Goal: Task Accomplishment & Management: Use online tool/utility

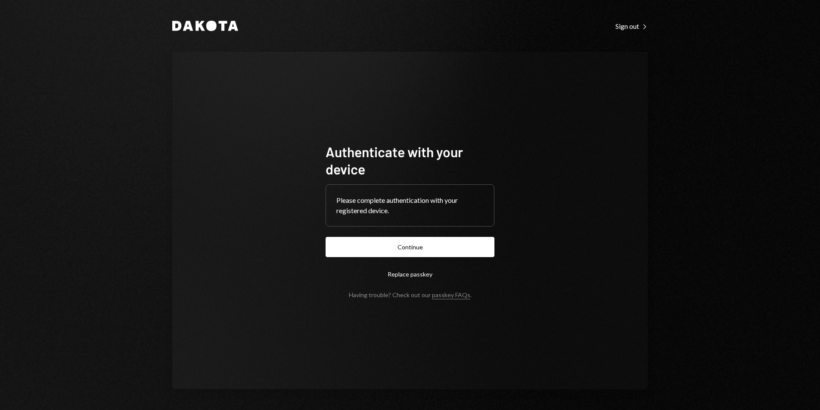
click at [447, 237] on button "Continue" at bounding box center [410, 247] width 169 height 20
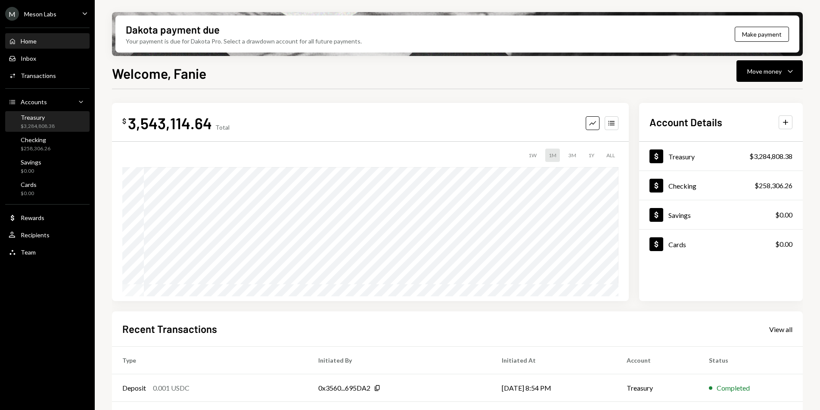
click at [53, 118] on div "Treasury" at bounding box center [38, 117] width 34 height 7
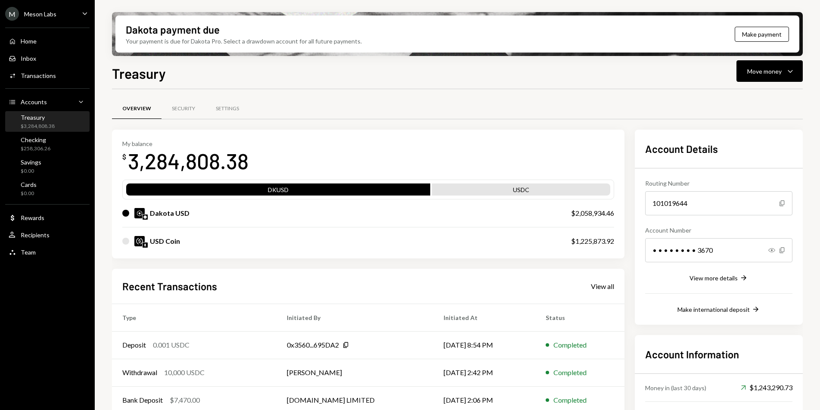
click at [72, 132] on div "Home Home Inbox Inbox Activities Transactions Accounts Accounts Caret Down Trea…" at bounding box center [47, 141] width 95 height 239
click at [67, 140] on div "Checking $258,306.26" at bounding box center [48, 144] width 78 height 16
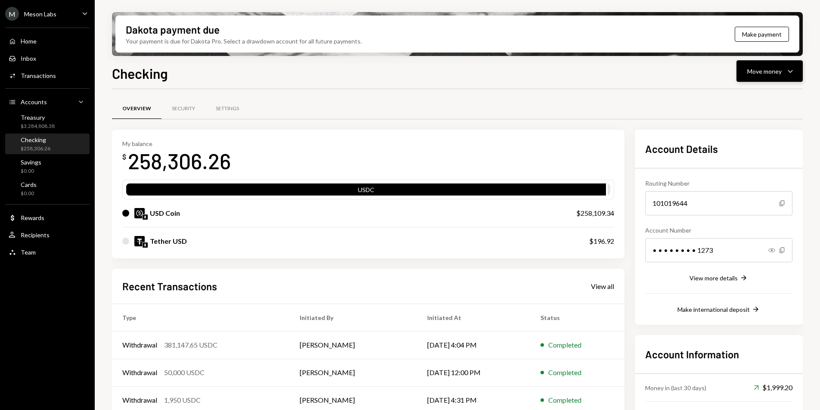
click at [761, 75] on div "Move money" at bounding box center [765, 71] width 34 height 9
click at [728, 96] on div "Withdraw Send" at bounding box center [757, 97] width 76 height 9
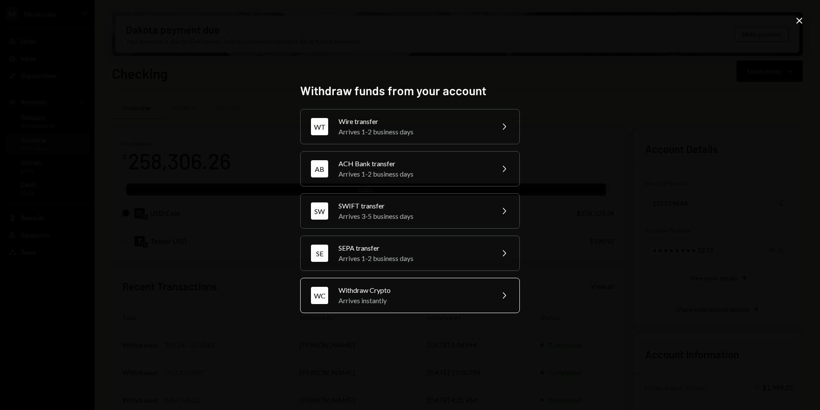
click at [400, 291] on div "Withdraw Crypto" at bounding box center [414, 290] width 150 height 10
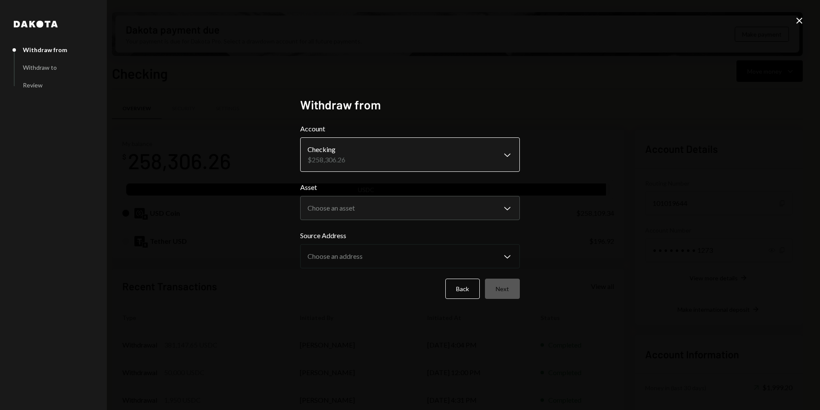
click at [406, 165] on body "M Meson Labs Caret Down Home Home Inbox Inbox Activities Transactions Accounts …" at bounding box center [410, 205] width 820 height 410
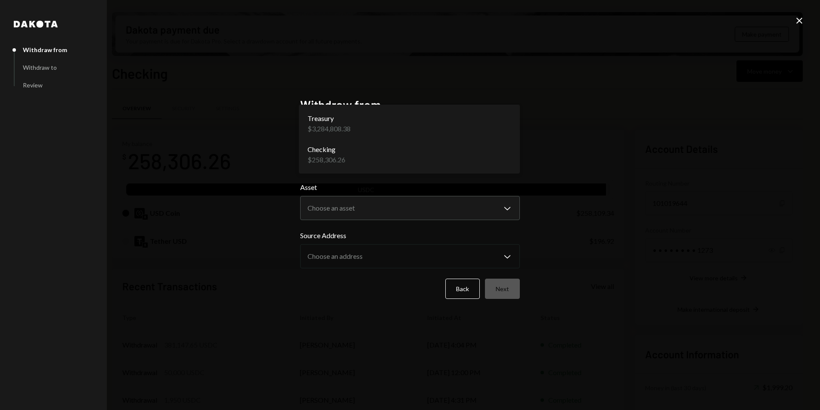
click at [386, 187] on label "Asset" at bounding box center [410, 187] width 220 height 10
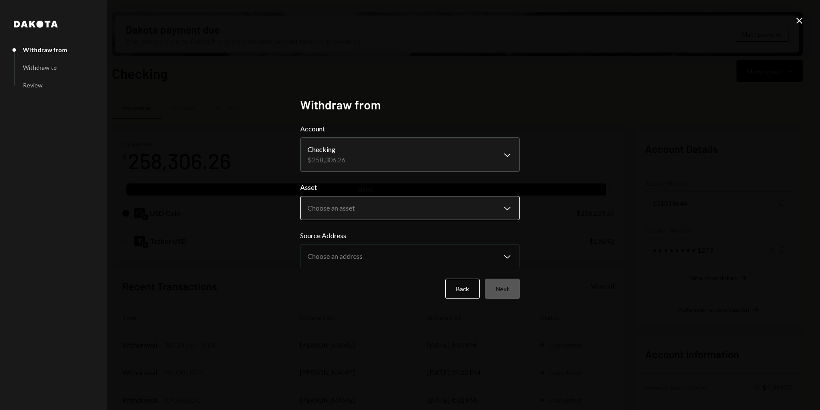
click at [382, 210] on body "M Meson Labs Caret Down Home Home Inbox Inbox Activities Transactions Accounts …" at bounding box center [410, 205] width 820 height 410
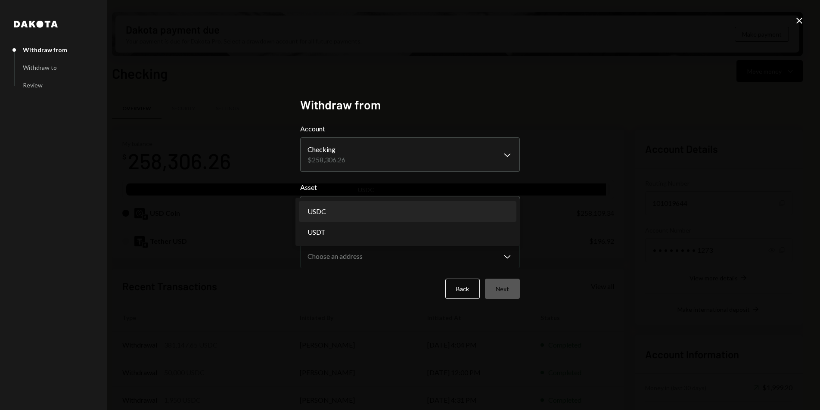
select select "****"
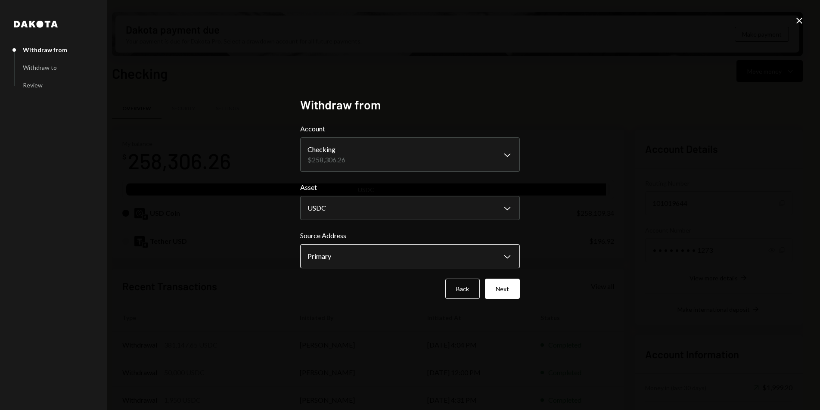
click at [370, 255] on body "M Meson Labs Caret Down Home Home Inbox Inbox Activities Transactions Accounts …" at bounding box center [410, 205] width 820 height 410
click at [581, 258] on div "**********" at bounding box center [410, 205] width 820 height 410
click at [498, 292] on button "Next" at bounding box center [502, 289] width 35 height 20
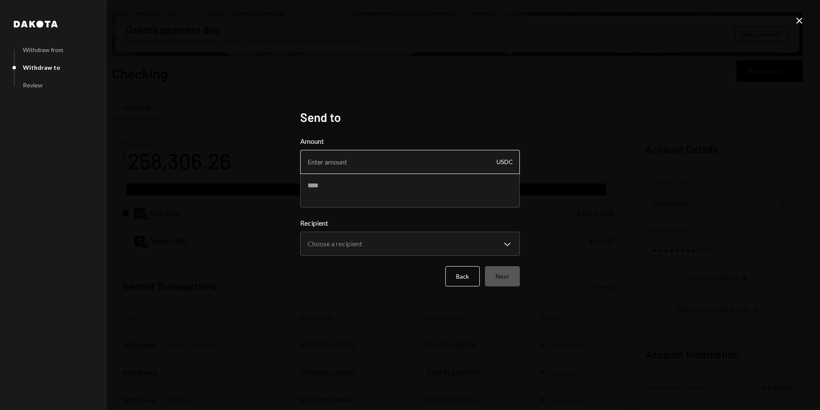
click at [393, 163] on input "Amount" at bounding box center [410, 162] width 220 height 24
type input "25000"
click at [383, 182] on textarea at bounding box center [410, 190] width 220 height 34
type textarea "**********"
click at [446, 249] on body "M Meson Labs Caret Down Home Home Inbox Inbox Activities Transactions Accounts …" at bounding box center [410, 205] width 820 height 410
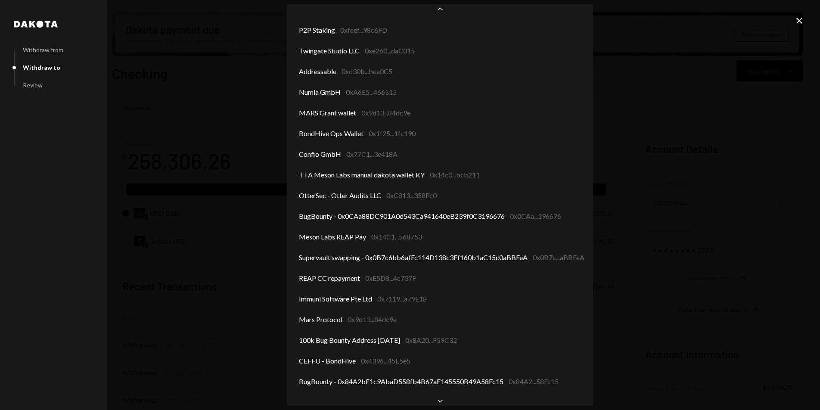
scroll to position [133, 0]
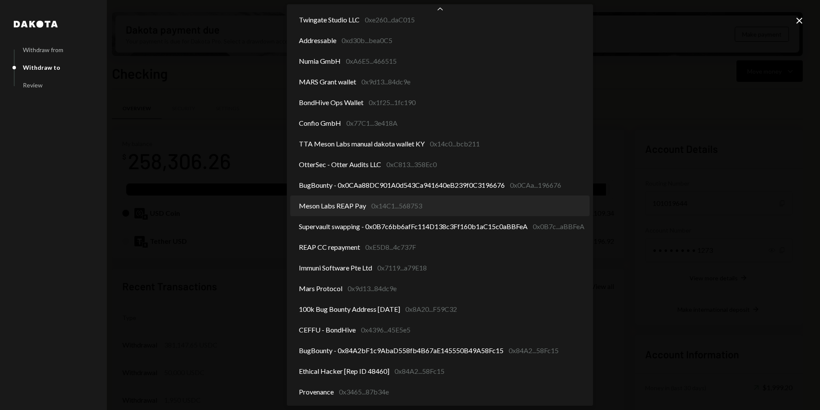
select select "**********"
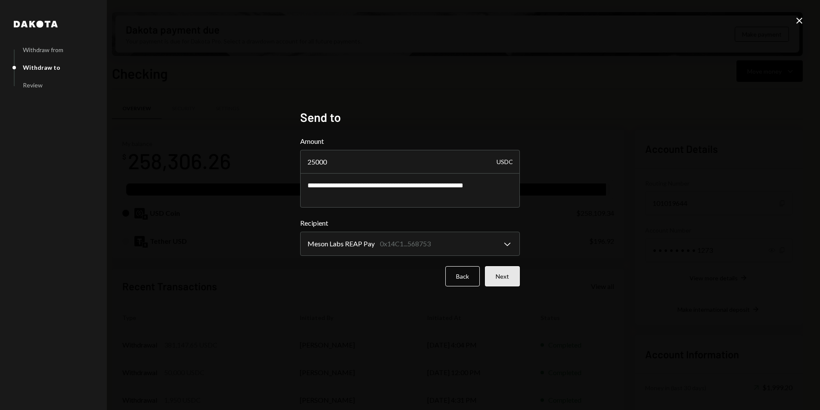
click at [499, 274] on button "Next" at bounding box center [502, 276] width 35 height 20
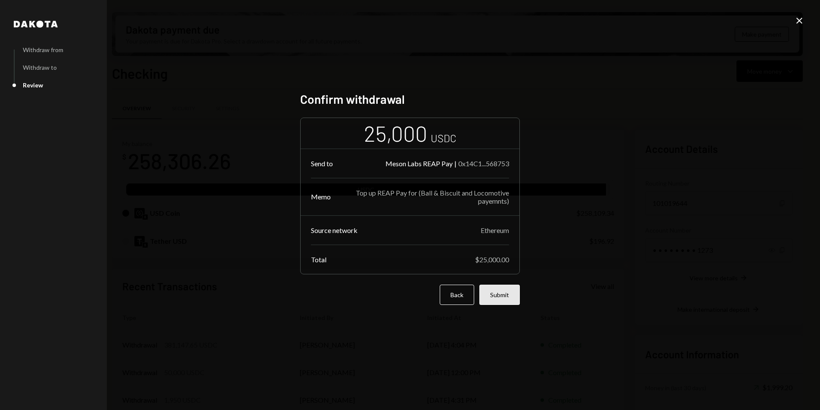
click at [497, 286] on button "Submit" at bounding box center [500, 295] width 41 height 20
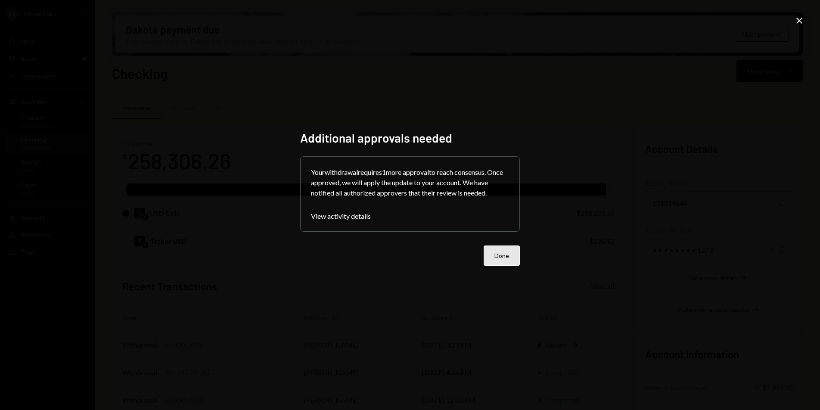
click at [502, 256] on button "Done" at bounding box center [502, 256] width 36 height 20
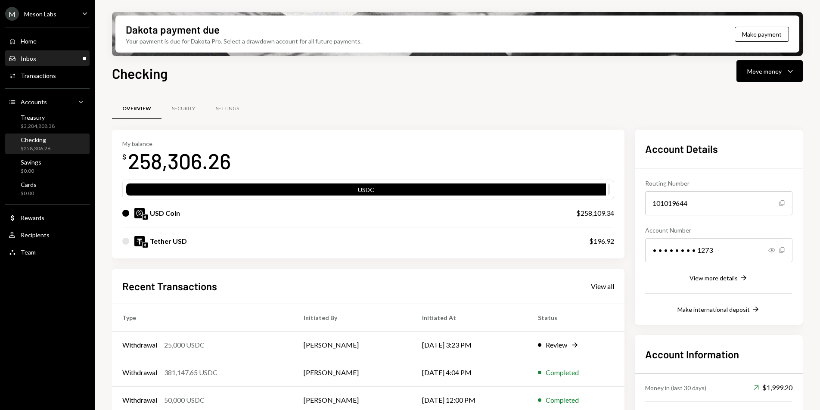
click at [42, 62] on div "Inbox Inbox" at bounding box center [48, 58] width 78 height 15
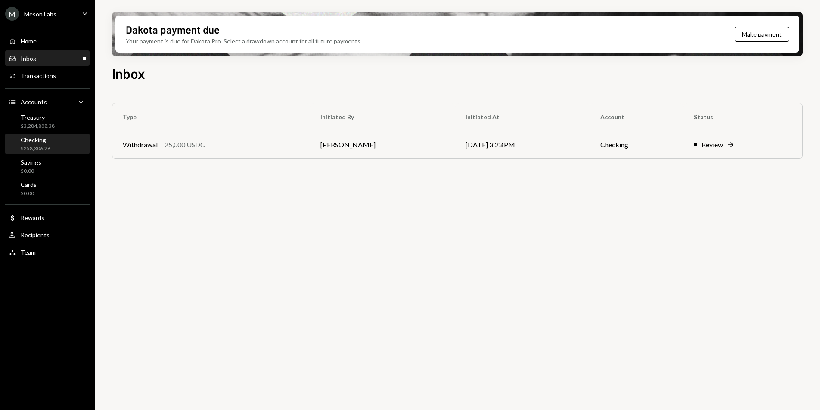
click at [40, 146] on div "$258,306.26" at bounding box center [36, 148] width 30 height 7
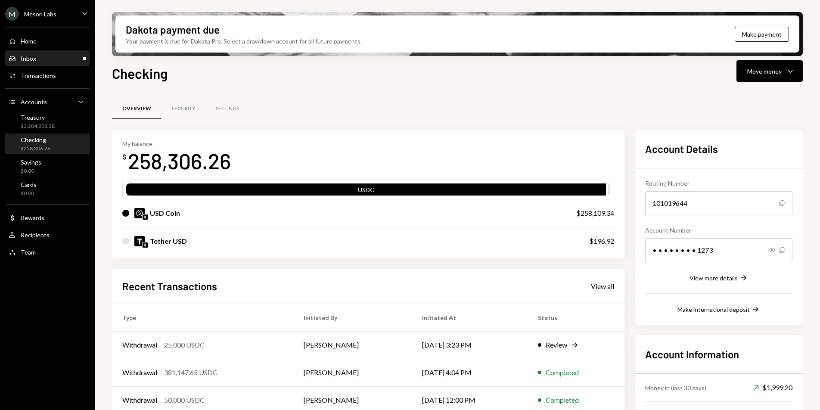
click at [45, 64] on div "Inbox Inbox" at bounding box center [48, 58] width 78 height 15
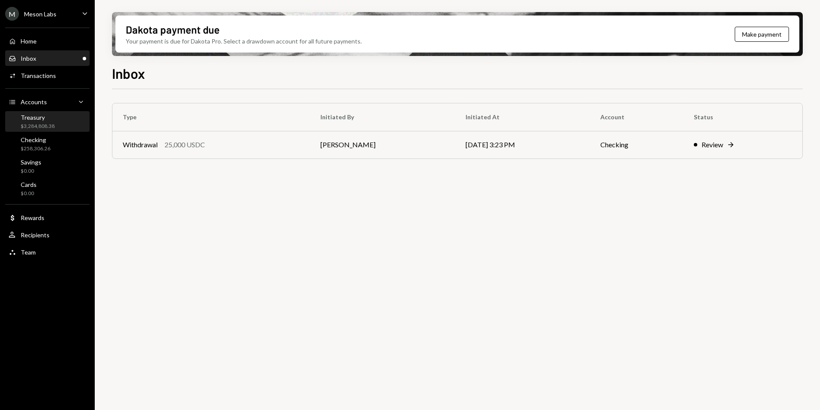
click at [45, 119] on div "Treasury" at bounding box center [38, 117] width 34 height 7
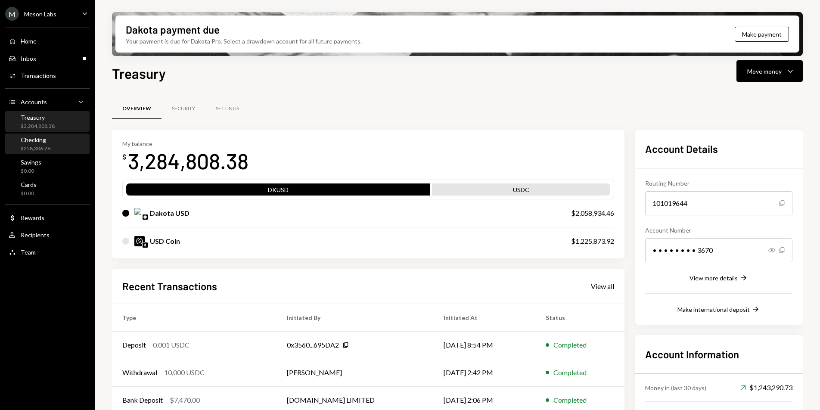
click at [44, 138] on div "Checking" at bounding box center [36, 139] width 30 height 7
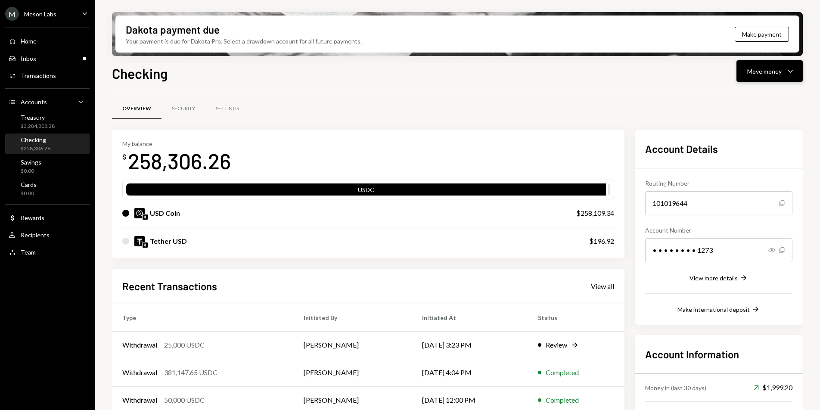
click at [777, 76] on div "Move money Caret Down" at bounding box center [770, 71] width 45 height 10
click at [761, 95] on div "Send" at bounding box center [763, 97] width 63 height 9
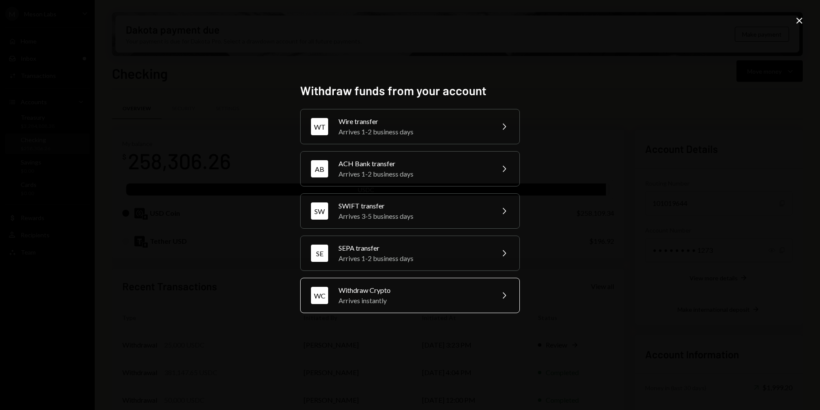
click at [454, 290] on div "Withdraw Crypto" at bounding box center [414, 290] width 150 height 10
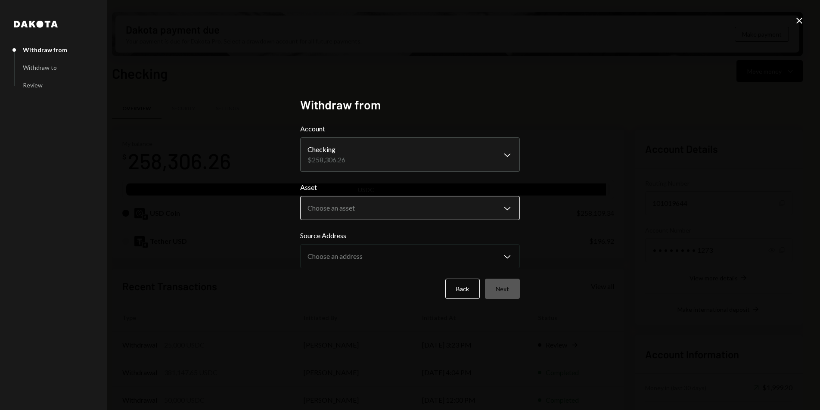
click at [405, 201] on body "M Meson Labs Caret Down Home Home Inbox Inbox Activities Transactions Accounts …" at bounding box center [410, 205] width 820 height 410
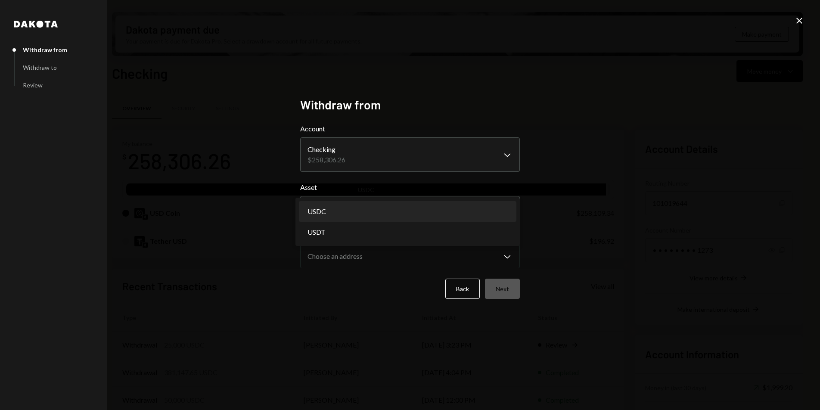
select select "****"
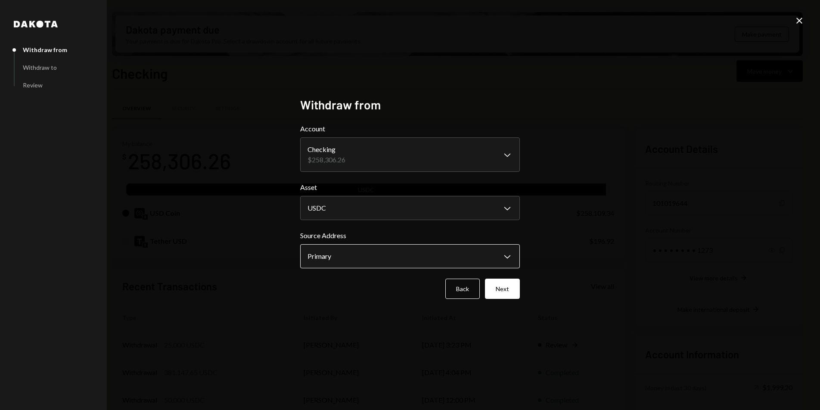
click at [366, 250] on body "M Meson Labs Caret Down Home Home Inbox Inbox Activities Transactions Accounts …" at bounding box center [410, 205] width 820 height 410
click at [554, 239] on div "**********" at bounding box center [410, 205] width 820 height 410
click at [510, 282] on button "Next" at bounding box center [502, 289] width 35 height 20
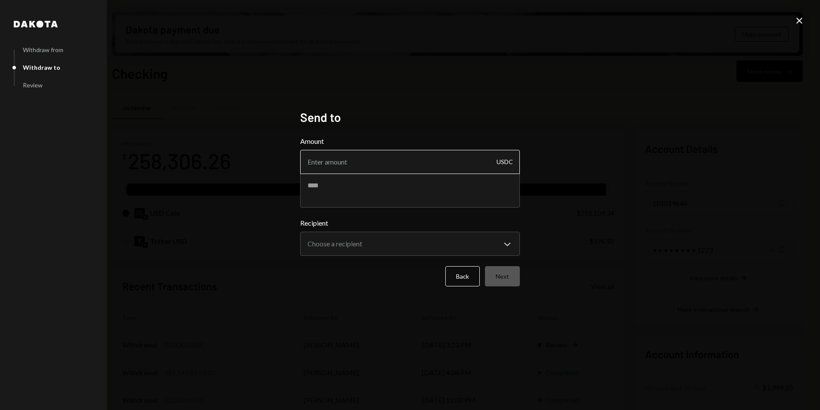
click at [397, 166] on input "Amount" at bounding box center [410, 162] width 220 height 24
type input "1000"
click at [350, 182] on textarea at bounding box center [410, 190] width 220 height 34
type textarea "**********"
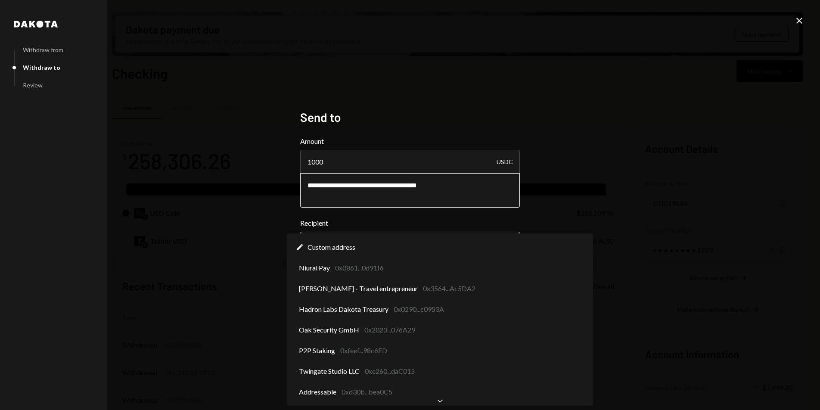
click at [350, 241] on body "M Meson Labs Caret Down Home Home Inbox Inbox Activities Transactions Accounts …" at bounding box center [410, 205] width 820 height 410
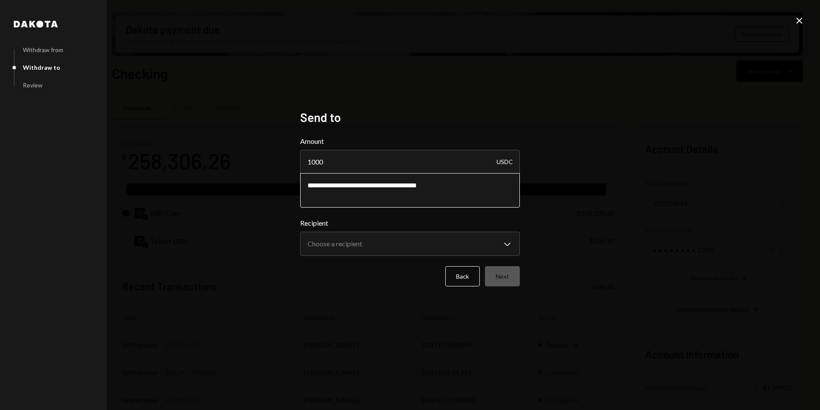
click at [452, 187] on textarea "**********" at bounding box center [410, 190] width 220 height 34
type textarea "**********"
click at [424, 246] on body "M Meson Labs Caret Down Home Home Inbox Inbox Activities Transactions Accounts …" at bounding box center [410, 205] width 820 height 410
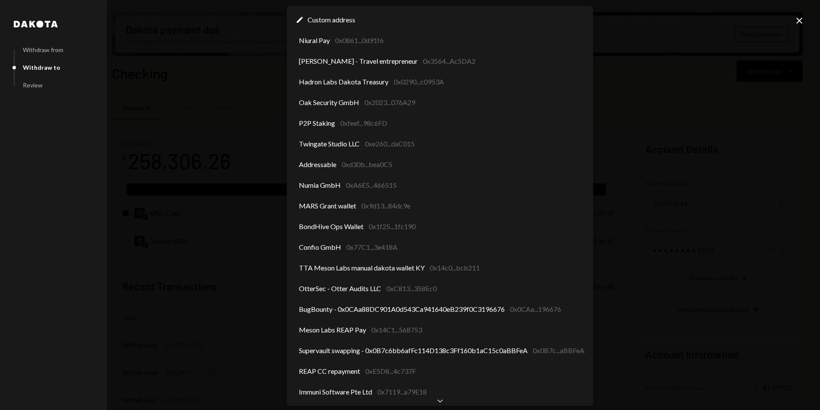
scroll to position [40, 0]
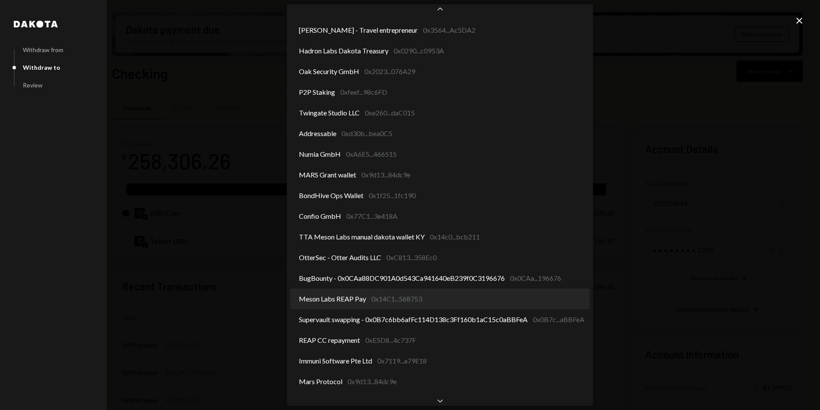
select select "**********"
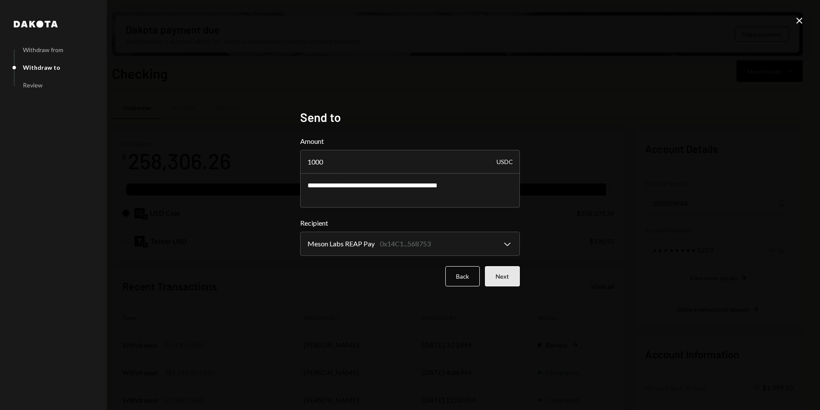
click at [493, 279] on button "Next" at bounding box center [502, 276] width 35 height 20
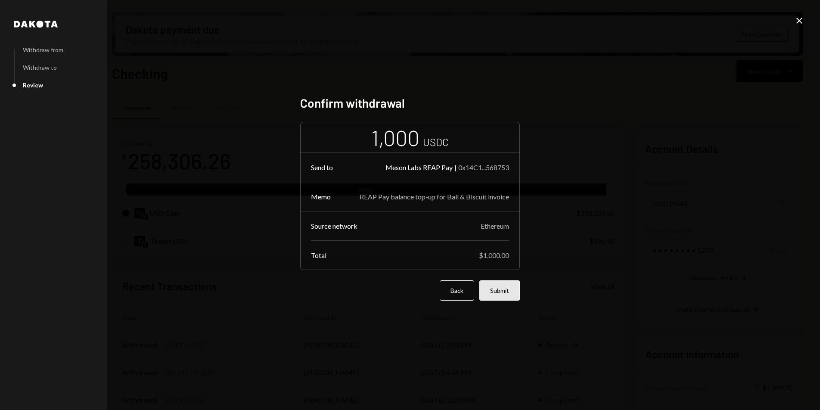
click at [511, 285] on button "Submit" at bounding box center [500, 291] width 41 height 20
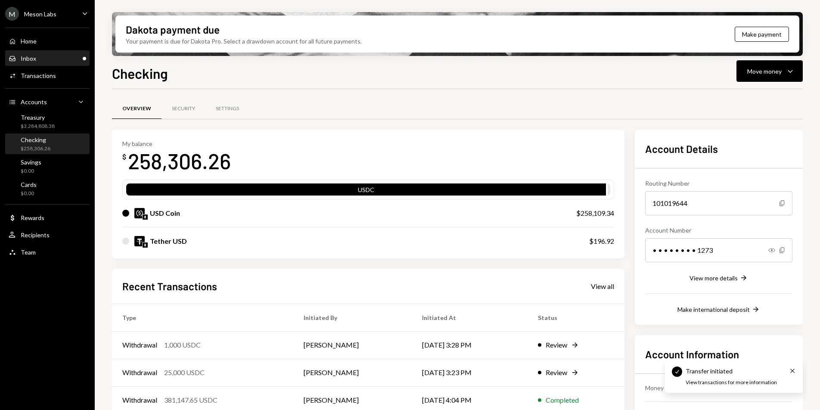
click at [57, 53] on div "Inbox Inbox" at bounding box center [48, 58] width 78 height 15
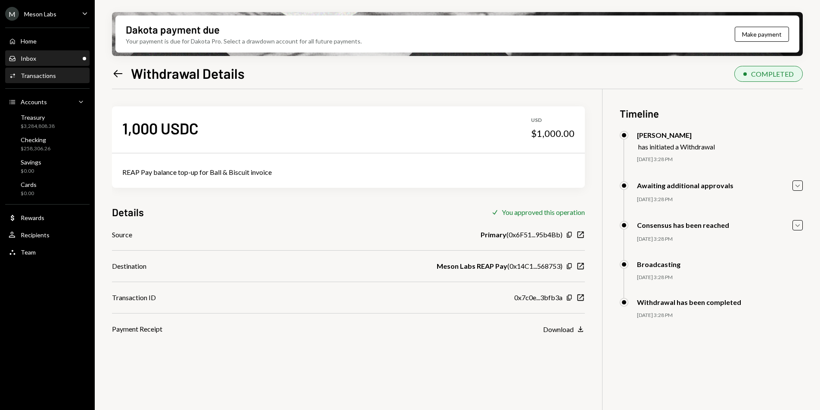
click at [62, 61] on div "Inbox Inbox" at bounding box center [48, 59] width 78 height 8
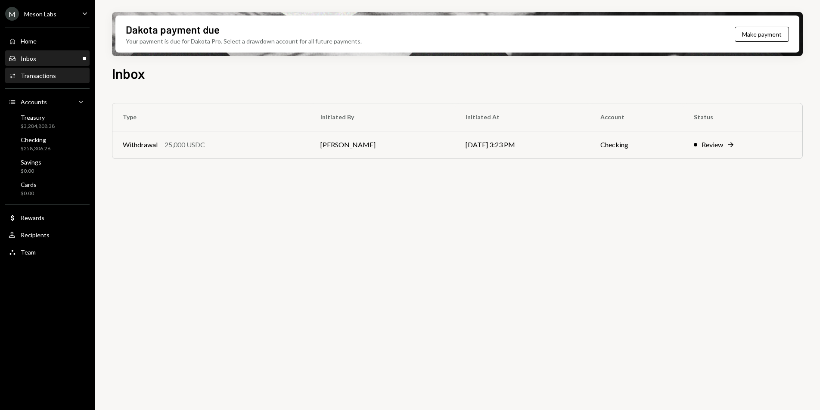
click at [56, 70] on div "Activities Transactions" at bounding box center [48, 76] width 78 height 15
